Goal: Task Accomplishment & Management: Use online tool/utility

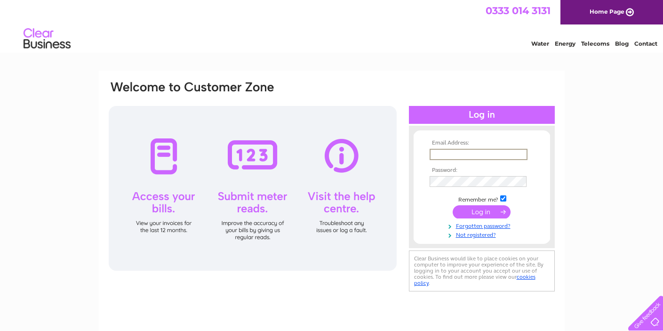
type input "[EMAIL_ADDRESS][DOMAIN_NAME]"
click at [489, 213] on input "submit" at bounding box center [482, 211] width 58 height 13
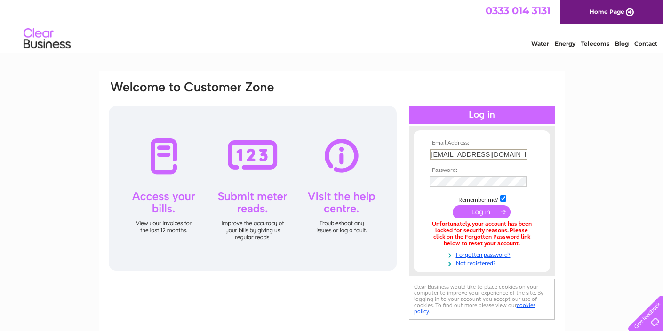
click at [521, 152] on input "[EMAIL_ADDRESS][DOMAIN_NAME]" at bounding box center [479, 154] width 98 height 11
click at [482, 214] on input "submit" at bounding box center [482, 210] width 58 height 13
click at [508, 155] on input "[EMAIL_ADDRESS][DOMAIN_NAME]" at bounding box center [479, 154] width 98 height 11
click at [522, 155] on input "[EMAIL_ADDRESS][DOMAIN_NAME]" at bounding box center [479, 154] width 98 height 11
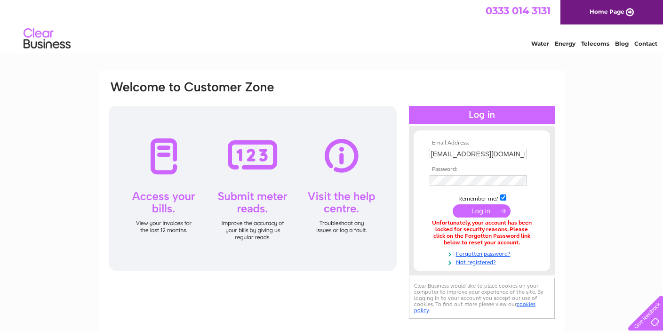
click at [491, 209] on input "submit" at bounding box center [482, 210] width 58 height 13
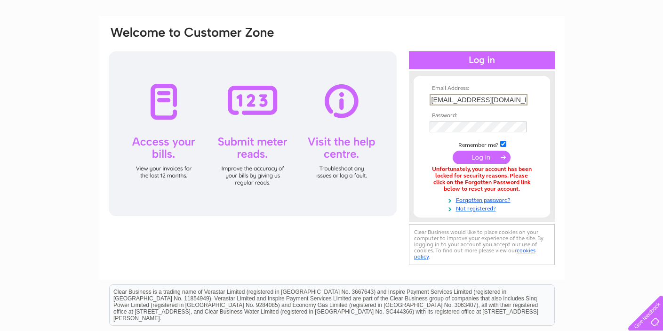
scroll to position [56, 0]
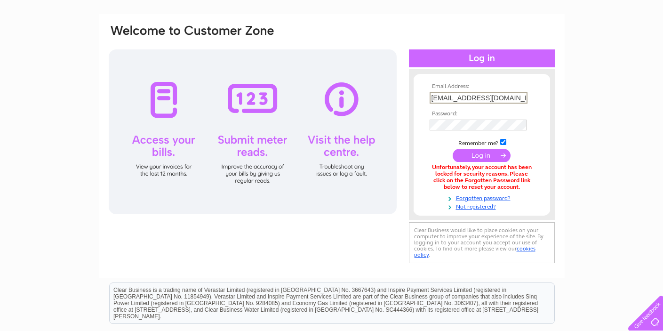
click at [451, 99] on input "mcleod2a@gmail.com" at bounding box center [479, 97] width 98 height 11
type input "[EMAIL_ADDRESS][DOMAIN_NAME]"
click at [475, 156] on input "submit" at bounding box center [482, 155] width 58 height 13
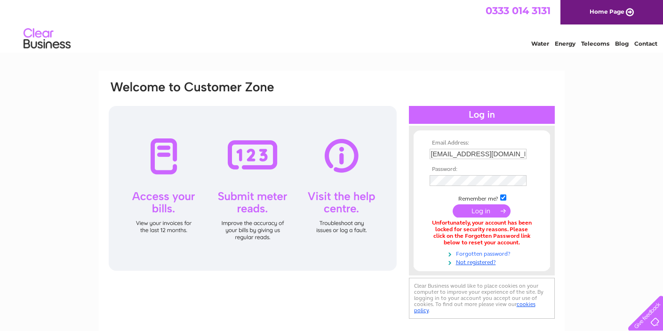
click at [475, 252] on link "Forgotten password?" at bounding box center [483, 252] width 107 height 9
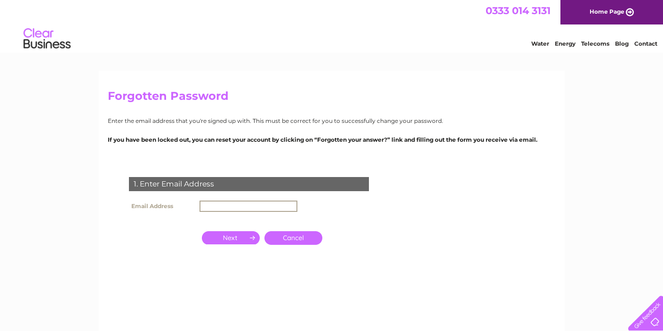
click at [211, 205] on input "text" at bounding box center [248, 205] width 98 height 11
type input "gglen"
type input "[EMAIL_ADDRESS][DOMAIN_NAME]"
click at [232, 238] on input "button" at bounding box center [231, 236] width 58 height 13
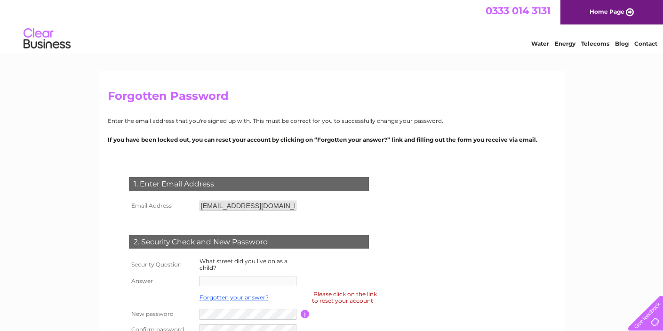
scroll to position [118, 0]
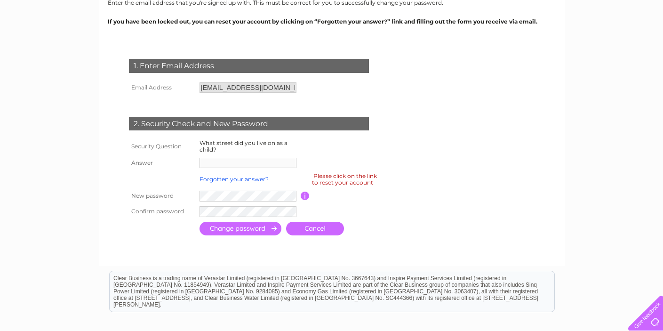
click at [489, 56] on form "1. Enter Email Address Email Address gglen@btconnect.com Cancel" at bounding box center [332, 148] width 448 height 216
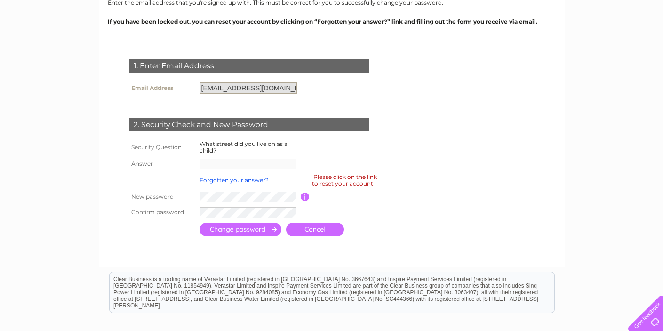
click at [287, 86] on input "[EMAIL_ADDRESS][DOMAIN_NAME]" at bounding box center [248, 87] width 98 height 11
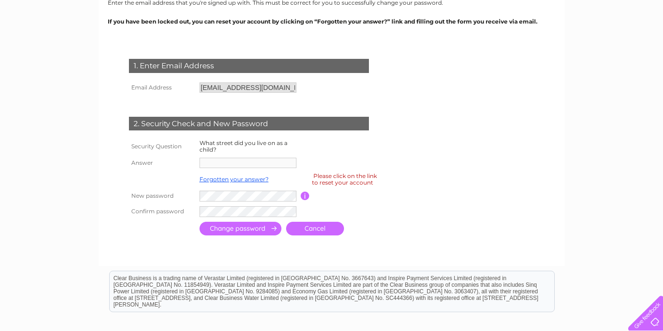
click at [276, 120] on div "2. Security Check and New Password" at bounding box center [249, 124] width 240 height 14
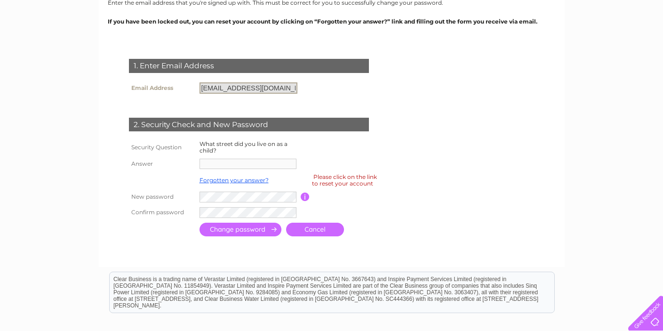
click at [271, 89] on input "[EMAIL_ADDRESS][DOMAIN_NAME]" at bounding box center [248, 87] width 98 height 11
click at [247, 90] on input "[EMAIL_ADDRESS][DOMAIN_NAME]" at bounding box center [248, 87] width 98 height 11
click at [236, 88] on input "[EMAIL_ADDRESS][DOMAIN_NAME]" at bounding box center [248, 87] width 98 height 11
click at [217, 88] on input "[EMAIL_ADDRESS][DOMAIN_NAME]" at bounding box center [248, 87] width 98 height 11
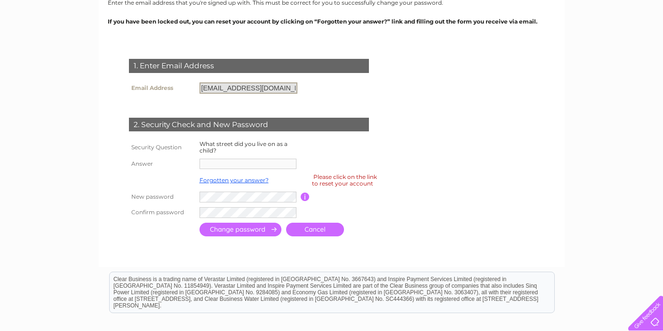
click at [203, 87] on input "[EMAIL_ADDRESS][DOMAIN_NAME]" at bounding box center [248, 87] width 98 height 11
click at [285, 86] on input "[EMAIL_ADDRESS][DOMAIN_NAME]" at bounding box center [248, 87] width 98 height 11
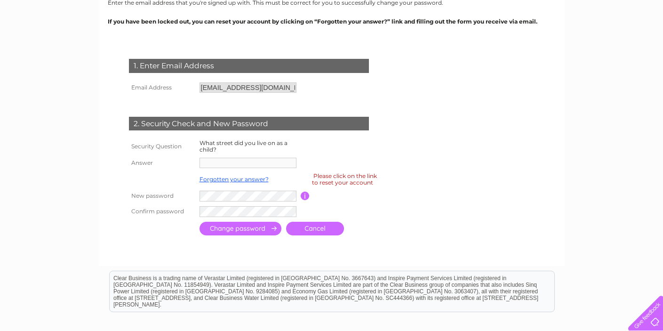
click at [396, 182] on form "1. Enter Email Address Email Address gglen@btconnect.com Cancel" at bounding box center [332, 148] width 448 height 216
click at [396, 183] on form "1. Enter Email Address Email Address gglen@btconnect.com Cancel" at bounding box center [332, 148] width 448 height 216
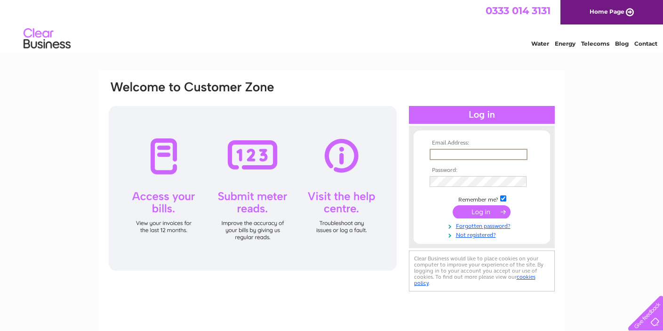
type input "[EMAIL_ADDRESS][DOMAIN_NAME]"
click at [477, 211] on input "submit" at bounding box center [482, 211] width 58 height 13
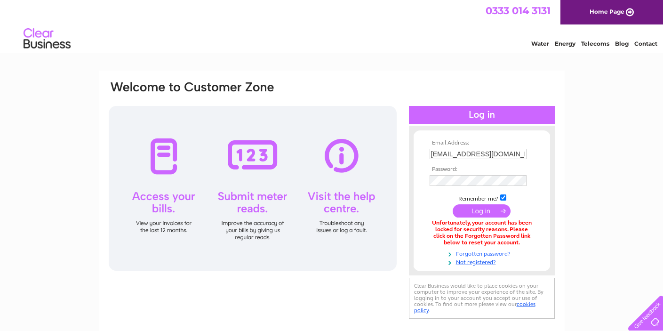
click at [479, 252] on link "Forgotten password?" at bounding box center [483, 252] width 107 height 9
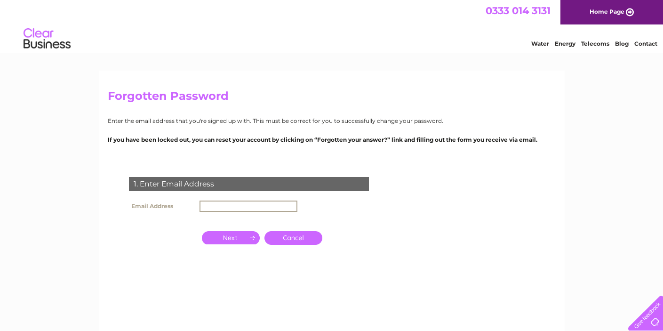
click at [210, 204] on input "text" at bounding box center [248, 205] width 98 height 11
type input "gglen@"
type input "gglen@btconnect.com"
click at [229, 234] on input "button" at bounding box center [231, 236] width 58 height 13
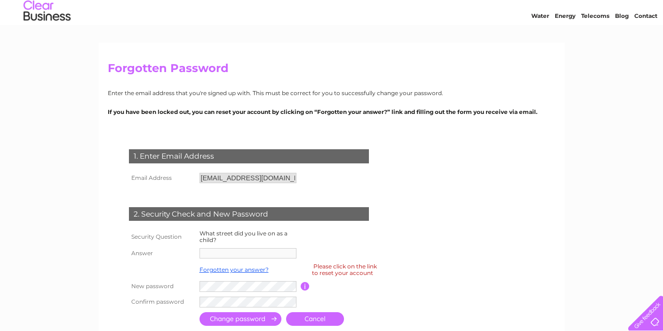
scroll to position [73, 0]
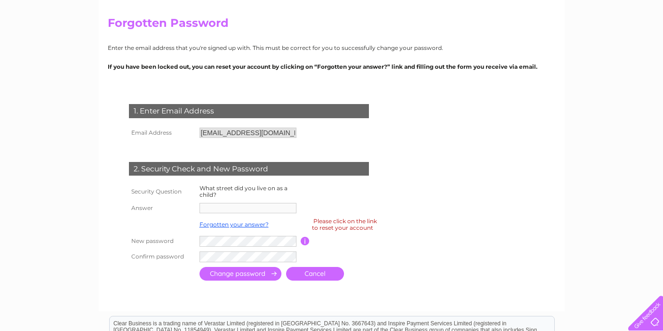
click at [339, 223] on div "Please click on the link to reset your account" at bounding box center [344, 224] width 65 height 16
click at [229, 224] on link "Forgotten your answer?" at bounding box center [233, 224] width 69 height 7
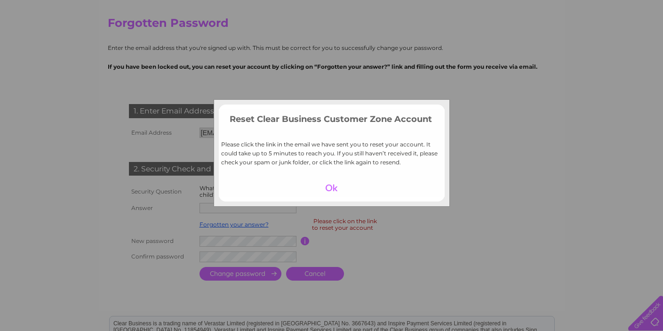
click at [331, 187] on div at bounding box center [332, 187] width 58 height 13
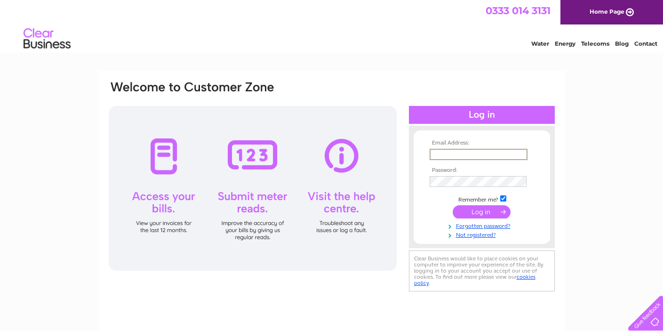
type input "gglen@btconnect.com"
click at [478, 213] on input "submit" at bounding box center [482, 210] width 58 height 13
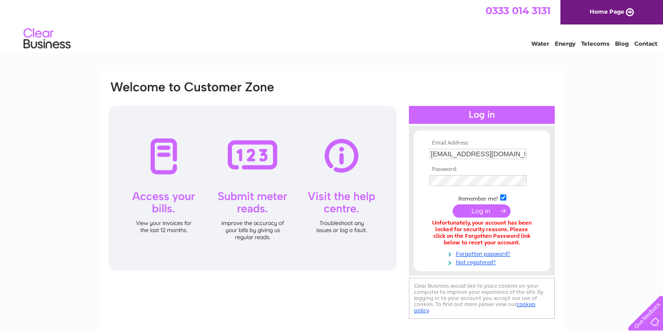
click at [486, 211] on input "submit" at bounding box center [482, 210] width 58 height 13
click at [478, 254] on tbody "Email Address: [EMAIL_ADDRESS][DOMAIN_NAME] Password: Remember me?" at bounding box center [481, 203] width 109 height 126
click at [478, 250] on link "Forgotten password?" at bounding box center [483, 252] width 107 height 9
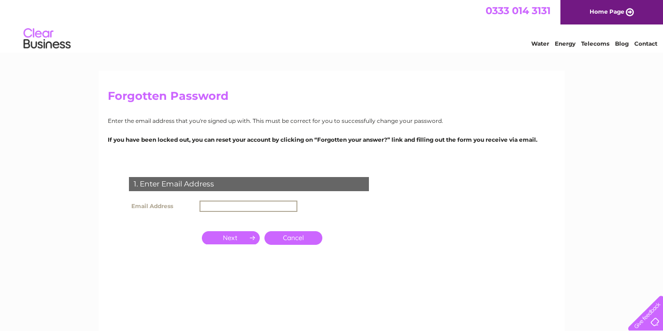
click at [214, 208] on input "text" at bounding box center [248, 205] width 98 height 11
click at [238, 239] on input "button" at bounding box center [231, 236] width 58 height 13
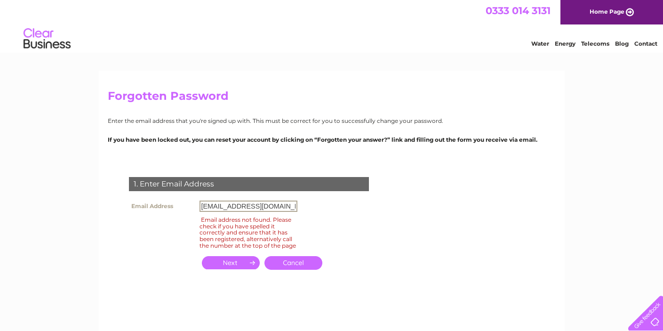
click at [274, 207] on input "mcleod2a@gmail.com" at bounding box center [248, 205] width 98 height 11
click at [231, 206] on input "mcleod2a@gmail.com" at bounding box center [248, 205] width 98 height 11
type input "gglen@gmail.com"
click at [383, 224] on div "1. Enter Email Address Email Address gglen@gmail.com Email address not found. P…" at bounding box center [251, 228] width 286 height 122
click at [224, 266] on input "button" at bounding box center [231, 262] width 58 height 13
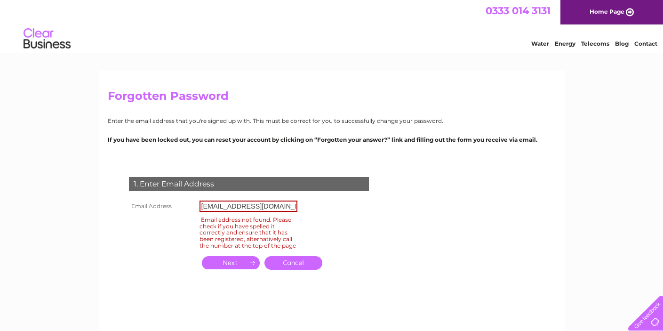
click at [231, 263] on input "button" at bounding box center [231, 262] width 58 height 13
click at [231, 265] on input "button" at bounding box center [231, 262] width 58 height 13
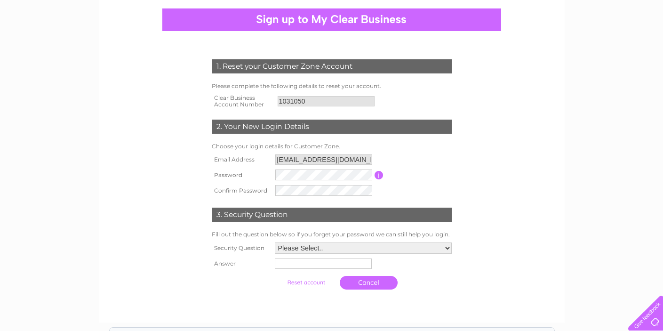
scroll to position [88, 0]
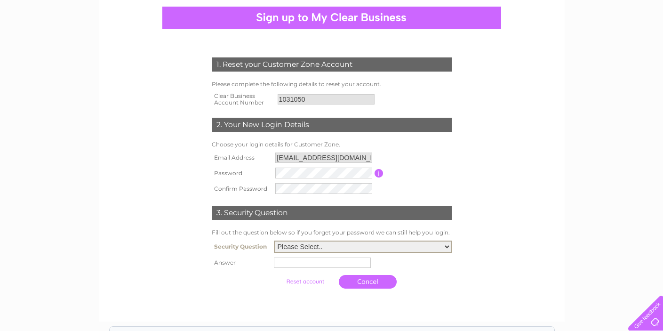
select select "5"
click at [287, 261] on input "text" at bounding box center [324, 261] width 98 height 11
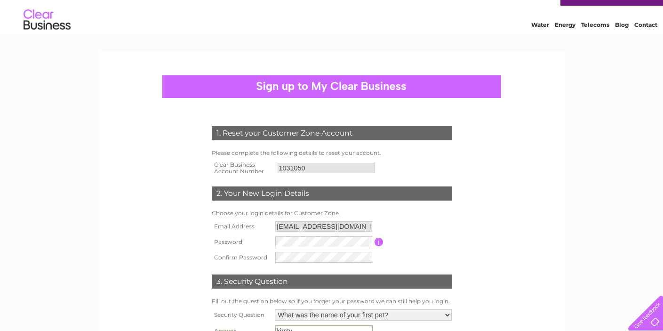
scroll to position [54, 0]
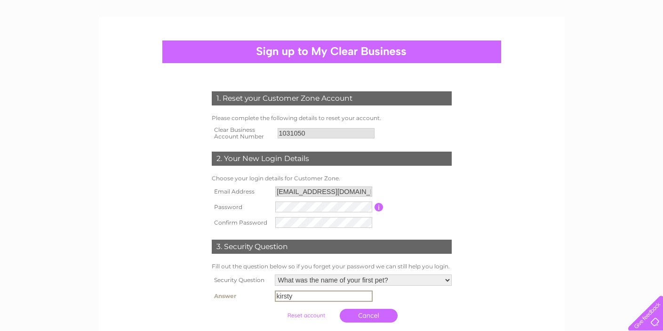
type input "kirsty"
click at [294, 315] on input "submit" at bounding box center [306, 314] width 58 height 13
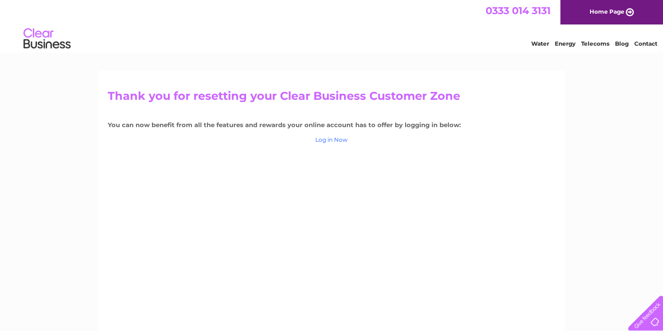
click at [341, 140] on link "Log in Now" at bounding box center [331, 139] width 32 height 7
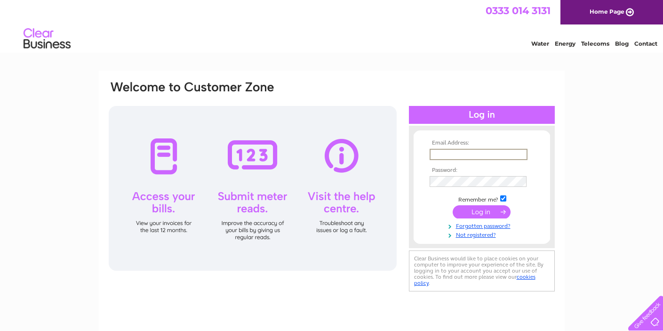
click at [459, 157] on input "text" at bounding box center [479, 154] width 98 height 11
click at [474, 208] on input "submit" at bounding box center [482, 210] width 58 height 13
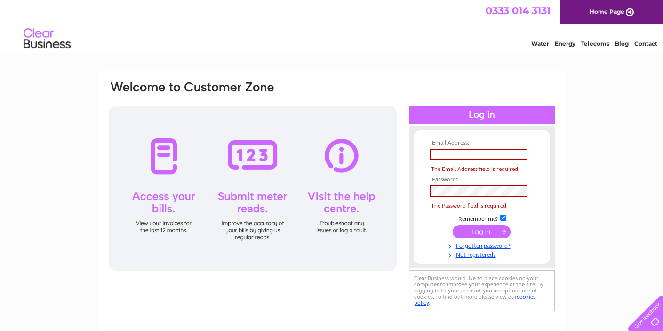
click at [480, 229] on input "submit" at bounding box center [482, 231] width 58 height 13
type input "Gglen@Btconnect.com"
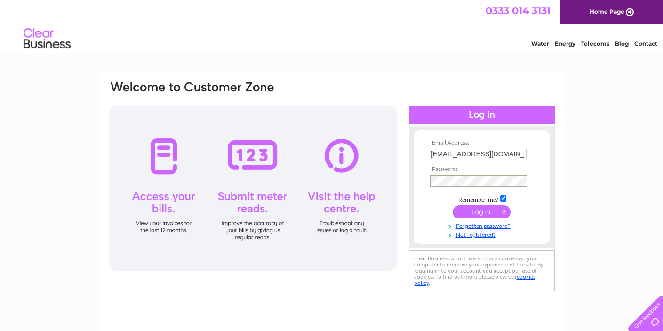
click at [483, 213] on input "submit" at bounding box center [482, 211] width 58 height 13
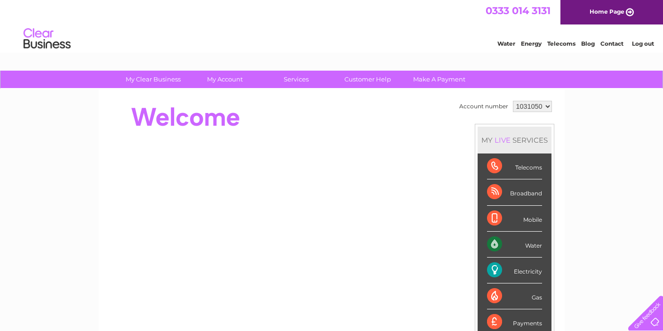
click at [511, 270] on div "Electricity" at bounding box center [514, 270] width 55 height 26
click at [499, 271] on div "Electricity" at bounding box center [514, 270] width 55 height 26
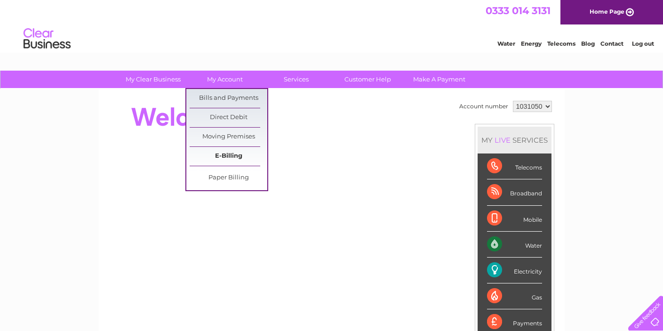
click at [234, 156] on link "E-Billing" at bounding box center [229, 156] width 78 height 19
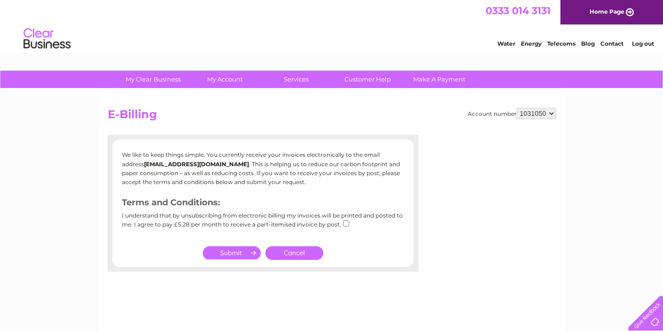
click at [235, 249] on input "submit" at bounding box center [232, 252] width 58 height 13
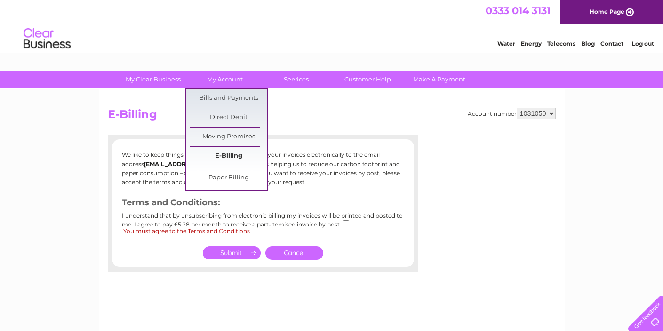
click at [230, 154] on link "E-Billing" at bounding box center [229, 156] width 78 height 19
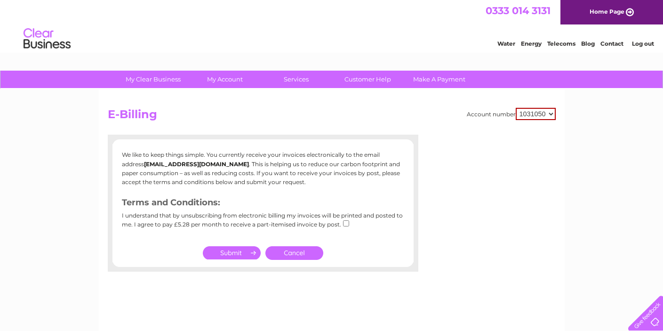
click at [306, 251] on link "Cancel" at bounding box center [294, 253] width 58 height 14
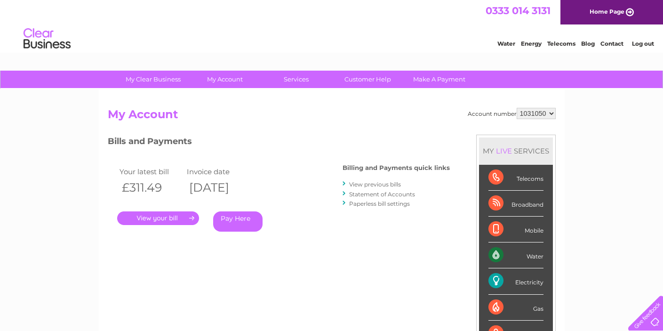
scroll to position [36, 0]
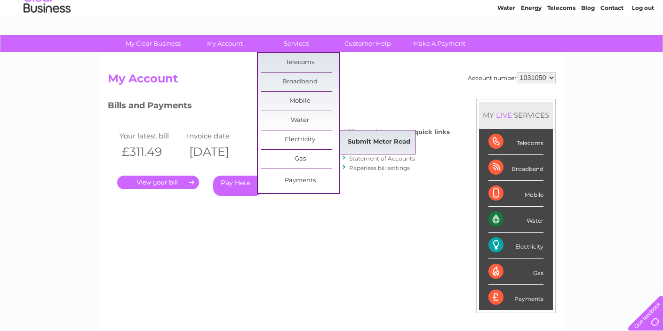
click at [364, 138] on link "Submit Meter Read" at bounding box center [379, 142] width 78 height 19
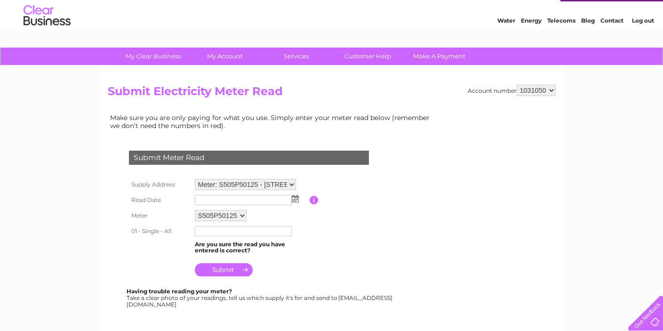
scroll to position [94, 0]
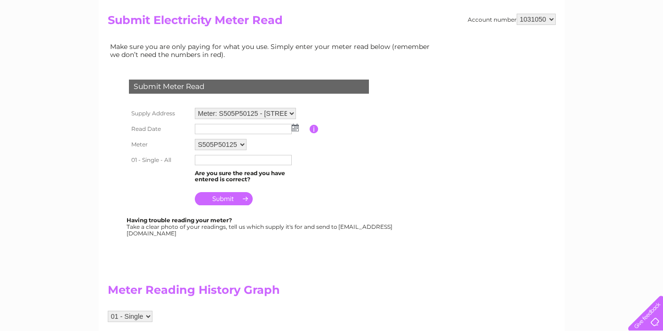
click at [210, 160] on input "text" at bounding box center [243, 160] width 97 height 10
click at [313, 181] on table "Supply Address Meter: S505P50125 - Unit 1, Dumbryden Road, EH14 2ZZ Read Date P…" at bounding box center [260, 157] width 267 height 104
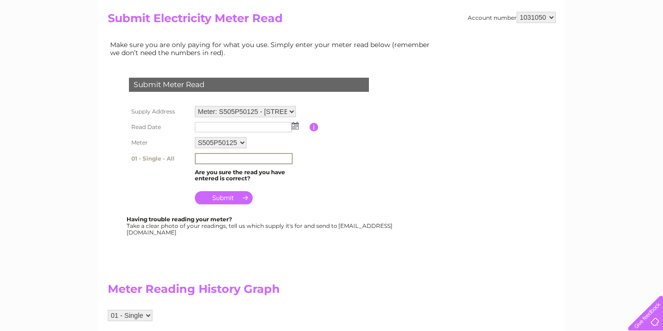
click at [208, 158] on input "text" at bounding box center [244, 158] width 98 height 11
type input "562502"
click at [225, 194] on input "submit" at bounding box center [224, 196] width 58 height 13
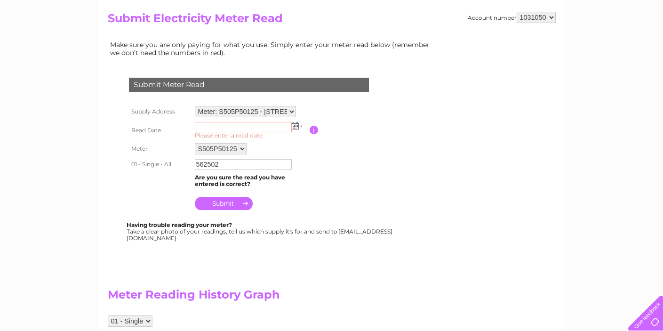
click at [297, 125] on img at bounding box center [295, 126] width 7 height 8
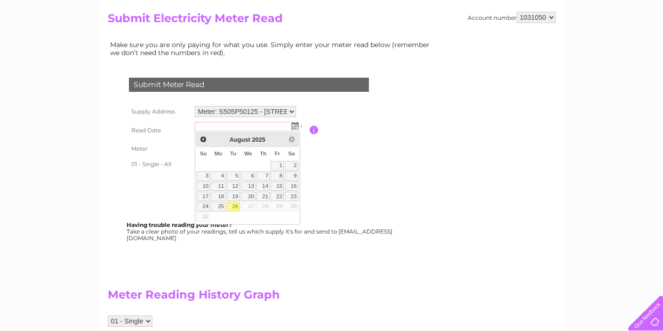
click at [237, 206] on link "26" at bounding box center [233, 206] width 13 height 9
type input "2025/08/26"
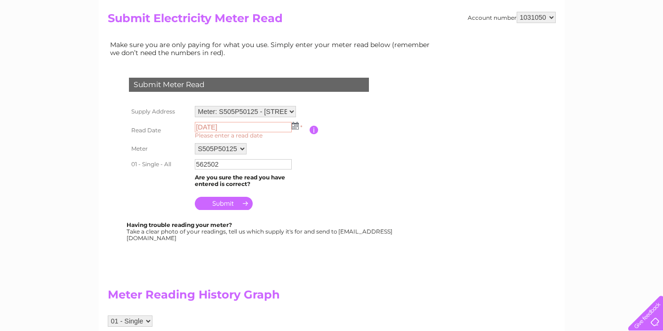
click at [330, 179] on table "Supply Address Meter: S505P50125 - Unit 1, Dumbryden Road, EH14 2ZZ Read Date 2…" at bounding box center [260, 158] width 267 height 109
click at [228, 197] on input "submit" at bounding box center [224, 203] width 58 height 13
